Goal: Information Seeking & Learning: Learn about a topic

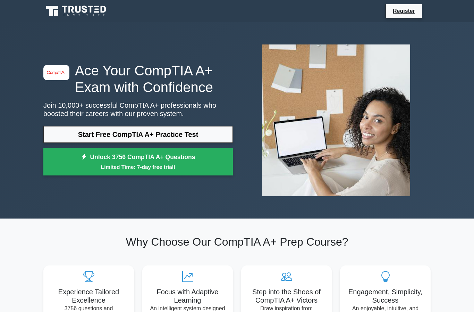
click at [116, 131] on link "Start Free CompTIA A+ Practice Test" at bounding box center [137, 134] width 189 height 17
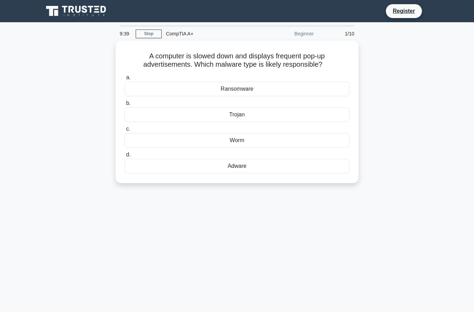
click at [144, 167] on div "Adware" at bounding box center [237, 166] width 225 height 15
click at [125, 157] on input "d. Adware" at bounding box center [125, 154] width 0 height 5
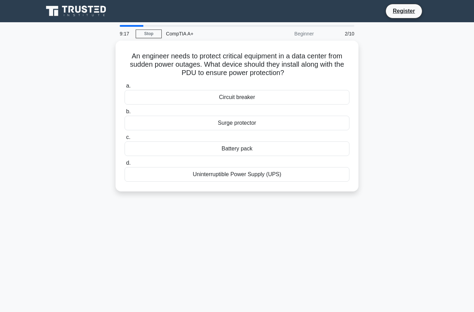
click at [222, 177] on div "Uninterruptible Power Supply (UPS)" at bounding box center [237, 174] width 225 height 15
click at [125, 165] on input "d. Uninterruptible Power Supply (UPS)" at bounding box center [125, 163] width 0 height 5
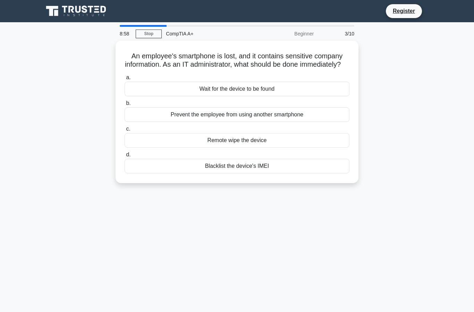
click at [256, 148] on div "Remote wipe the device" at bounding box center [237, 140] width 225 height 15
click at [125, 131] on input "c. Remote wipe the device" at bounding box center [125, 129] width 0 height 5
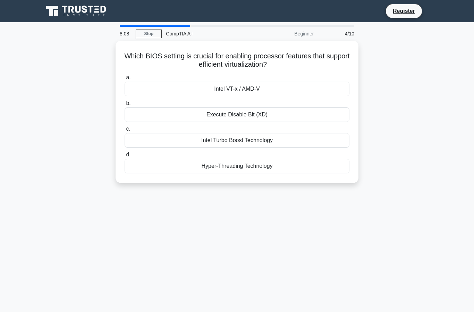
click at [243, 168] on div "Hyper-Threading Technology" at bounding box center [237, 166] width 225 height 15
click at [125, 157] on input "d. Hyper-Threading Technology" at bounding box center [125, 154] width 0 height 5
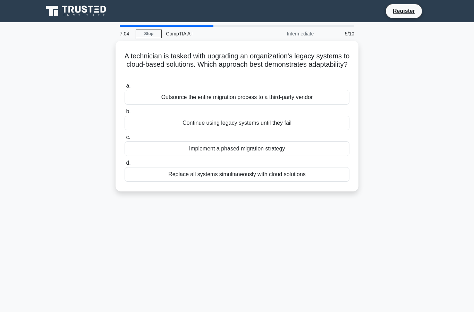
click at [222, 145] on div "Implement a phased migration strategy" at bounding box center [237, 148] width 225 height 15
click at [125, 140] on input "c. Implement a phased migration strategy" at bounding box center [125, 137] width 0 height 5
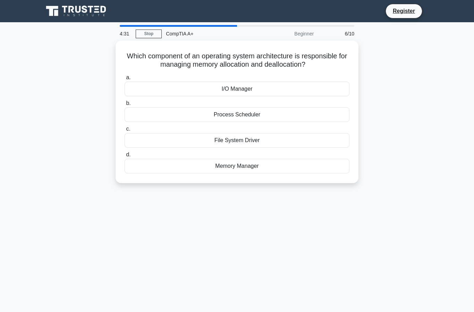
click at [245, 118] on div "Process Scheduler" at bounding box center [237, 114] width 225 height 15
click at [125, 106] on input "b. Process Scheduler" at bounding box center [125, 103] width 0 height 5
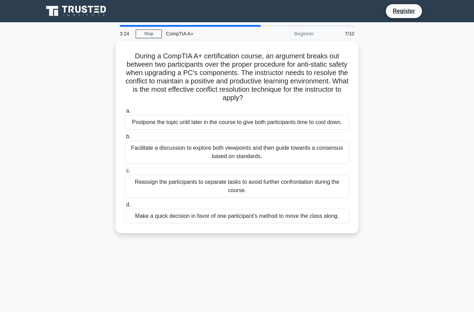
click at [232, 160] on div "Facilitate a discussion to explore both viewpoints and then guide towards a con…" at bounding box center [237, 152] width 225 height 23
click at [125, 139] on input "b. Facilitate a discussion to explore both viewpoints and then guide towards a …" at bounding box center [125, 136] width 0 height 5
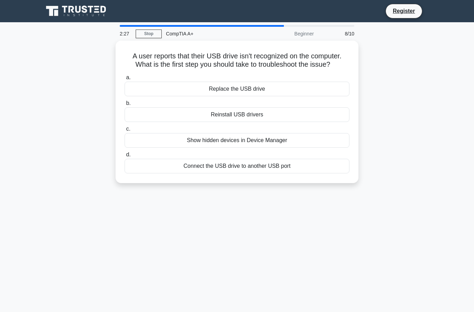
click at [245, 173] on div "Connect the USB drive to another USB port" at bounding box center [237, 166] width 225 height 15
click at [125, 157] on input "d. Connect the USB drive to another USB port" at bounding box center [125, 154] width 0 height 5
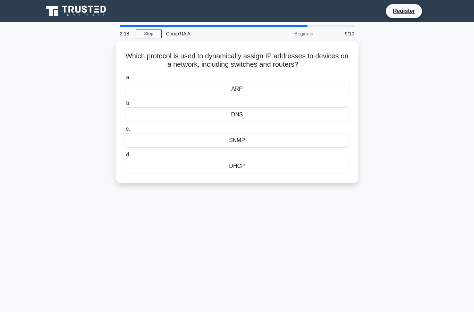
click at [241, 164] on div "DHCP" at bounding box center [237, 166] width 225 height 15
click at [125, 157] on input "d. DHCP" at bounding box center [125, 154] width 0 height 5
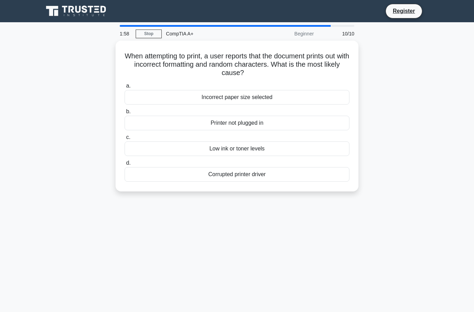
click at [251, 172] on div "Corrupted printer driver" at bounding box center [237, 174] width 225 height 15
click at [125, 165] on input "d. Corrupted printer driver" at bounding box center [125, 163] width 0 height 5
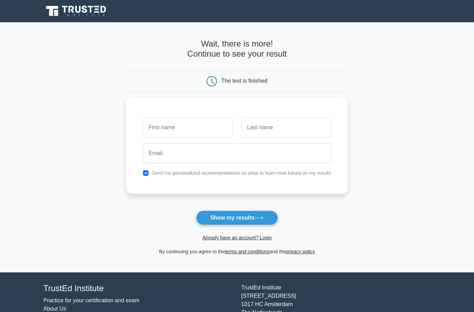
click at [176, 124] on input "text" at bounding box center [188, 127] width 90 height 20
type input "[PERSON_NAME]"
click at [298, 128] on input "text" at bounding box center [286, 127] width 90 height 20
type input "Boop"
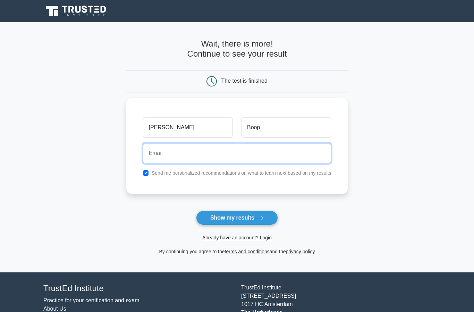
click at [211, 154] on input "email" at bounding box center [237, 153] width 188 height 20
type input "chansberry9298@gmail.com"
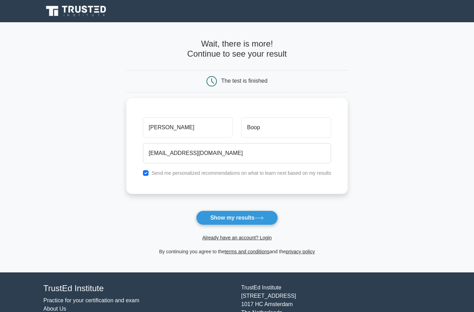
click at [143, 170] on input "checkbox" at bounding box center [146, 173] width 6 height 6
checkbox input "false"
click at [251, 216] on button "Show my results" at bounding box center [237, 217] width 82 height 15
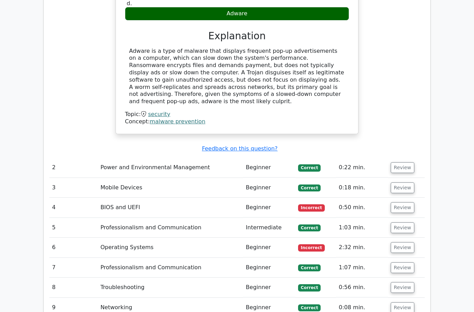
scroll to position [728, 0]
click at [145, 197] on td "BIOS and UEFI" at bounding box center [170, 207] width 145 height 20
click at [132, 197] on td "BIOS and UEFI" at bounding box center [170, 207] width 145 height 20
click at [140, 197] on td "BIOS and UEFI" at bounding box center [170, 207] width 145 height 20
click at [406, 202] on button "Review" at bounding box center [403, 207] width 24 height 11
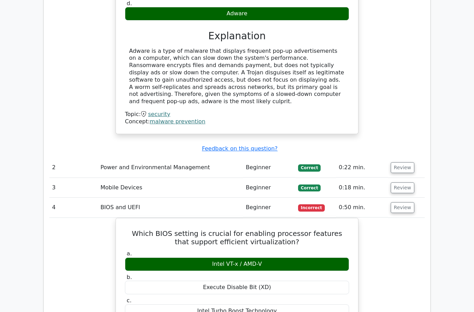
click at [403, 202] on button "Review" at bounding box center [403, 207] width 24 height 11
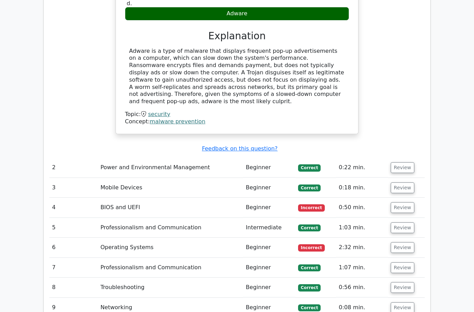
click at [405, 242] on button "Review" at bounding box center [403, 247] width 24 height 11
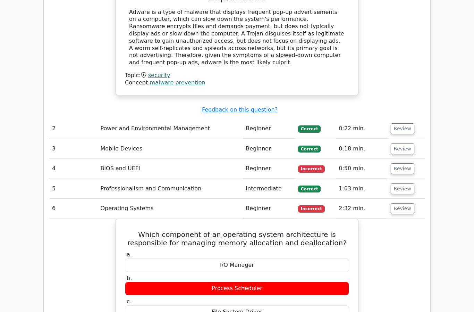
scroll to position [766, 0]
